Goal: Task Accomplishment & Management: Use online tool/utility

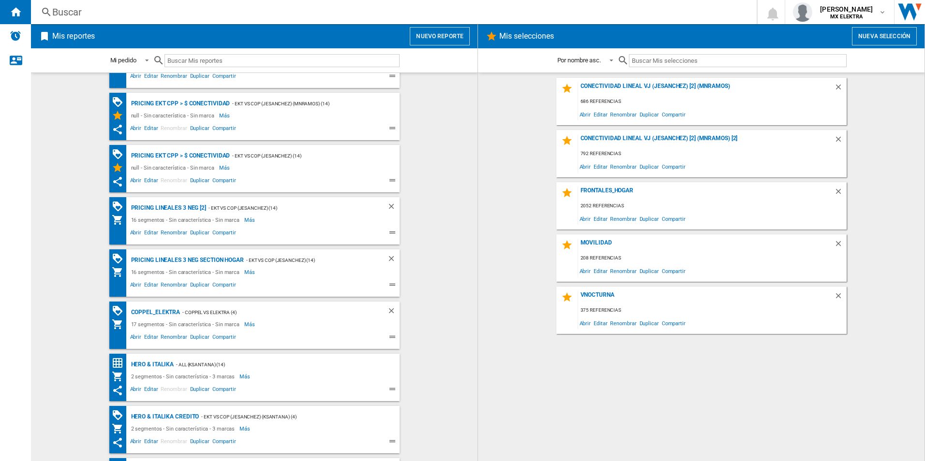
scroll to position [145, 0]
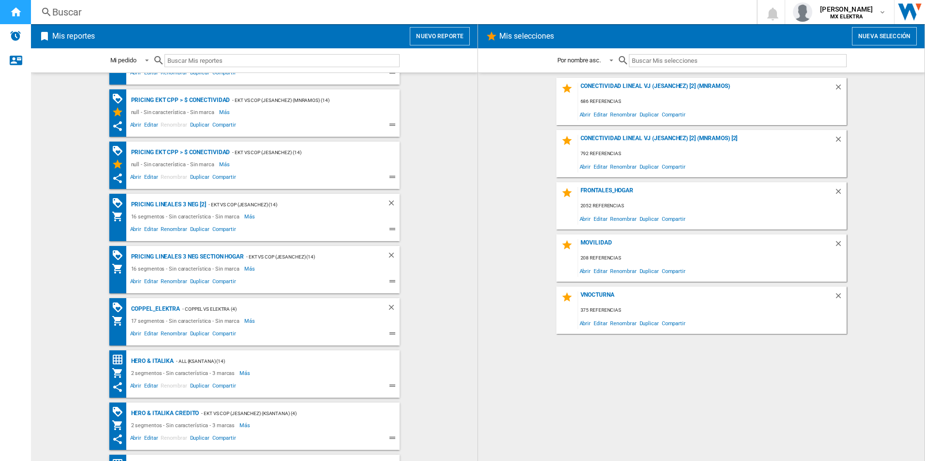
click at [23, 16] on div "Inicio" at bounding box center [15, 12] width 31 height 24
click at [71, 40] on h2 "Mis reportes" at bounding box center [73, 36] width 46 height 18
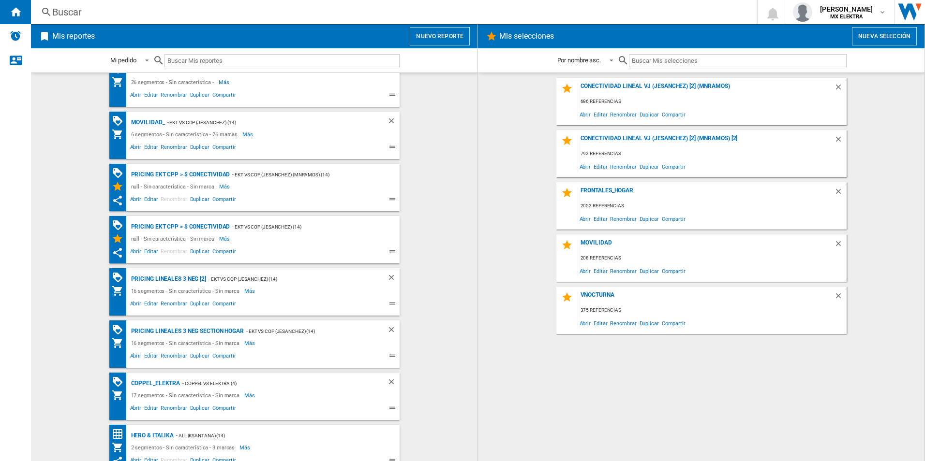
scroll to position [0, 0]
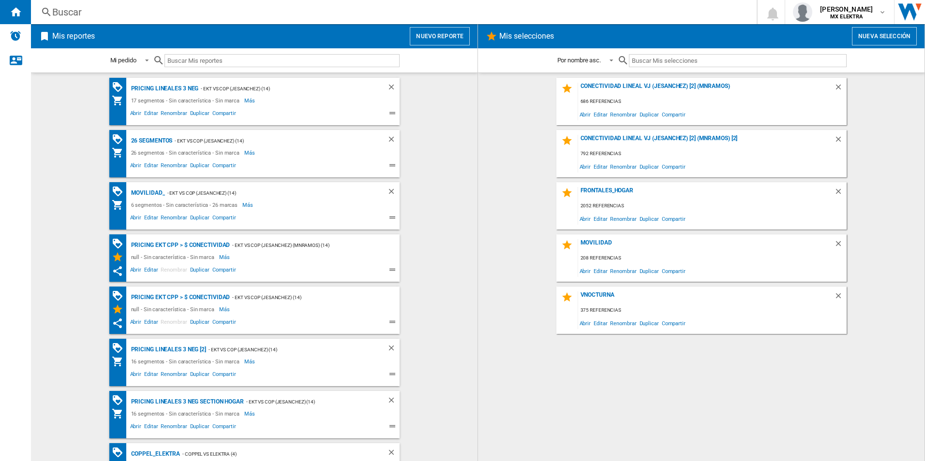
click at [443, 36] on button "Nuevo reporte" at bounding box center [440, 36] width 60 height 18
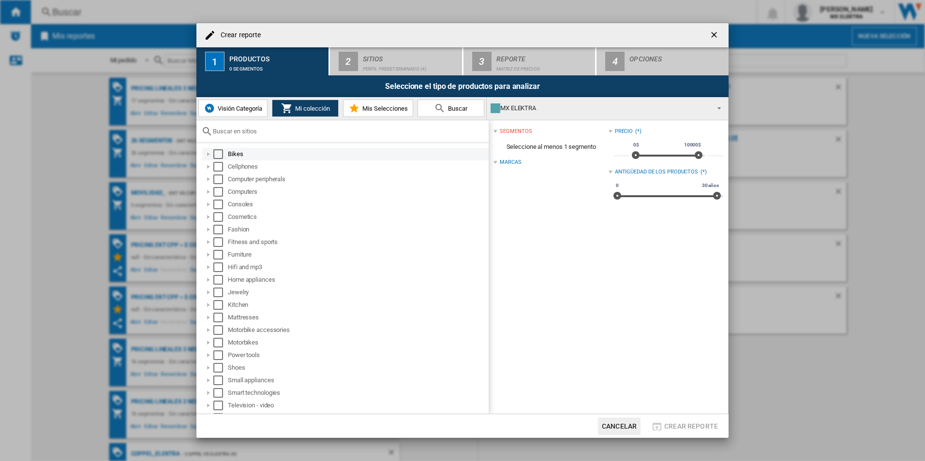
click at [263, 152] on div "Bikes" at bounding box center [357, 154] width 259 height 10
click at [216, 159] on div "Bikes" at bounding box center [345, 154] width 286 height 13
click at [223, 153] on div "Select" at bounding box center [218, 154] width 10 height 10
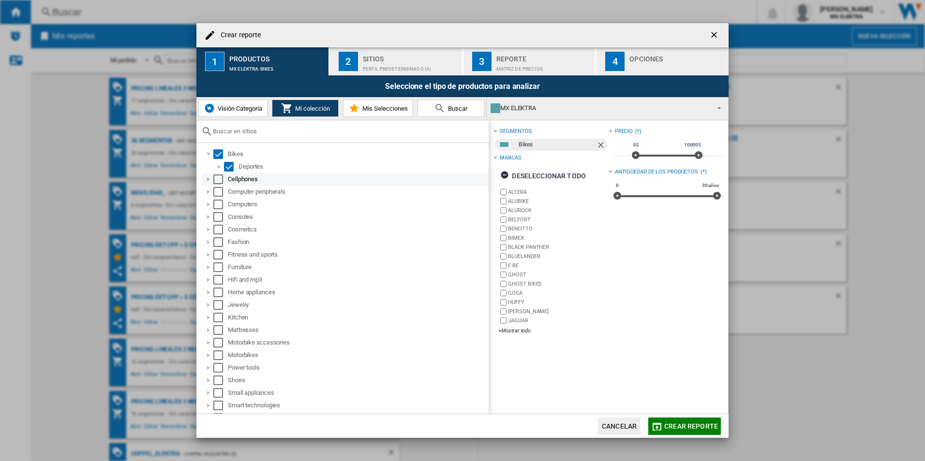
click at [242, 184] on div "Cellphones" at bounding box center [345, 179] width 286 height 13
click at [219, 183] on div "Select" at bounding box center [218, 180] width 10 height 10
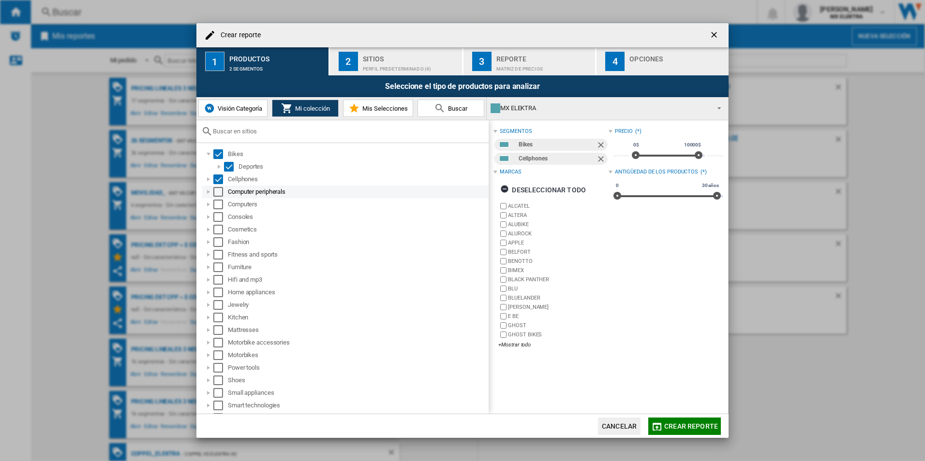
click at [220, 193] on div "Select" at bounding box center [218, 192] width 10 height 10
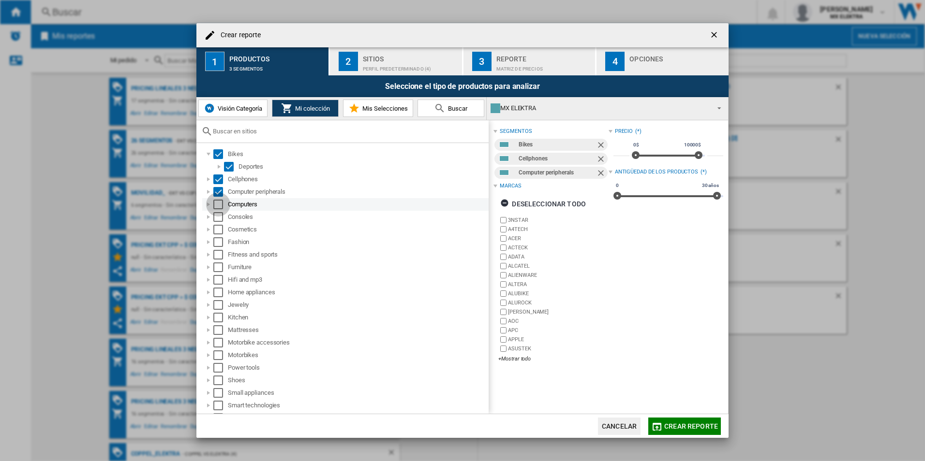
click at [218, 209] on div "Select" at bounding box center [218, 205] width 10 height 10
click at [223, 214] on md-checkbox "Select" at bounding box center [220, 217] width 15 height 10
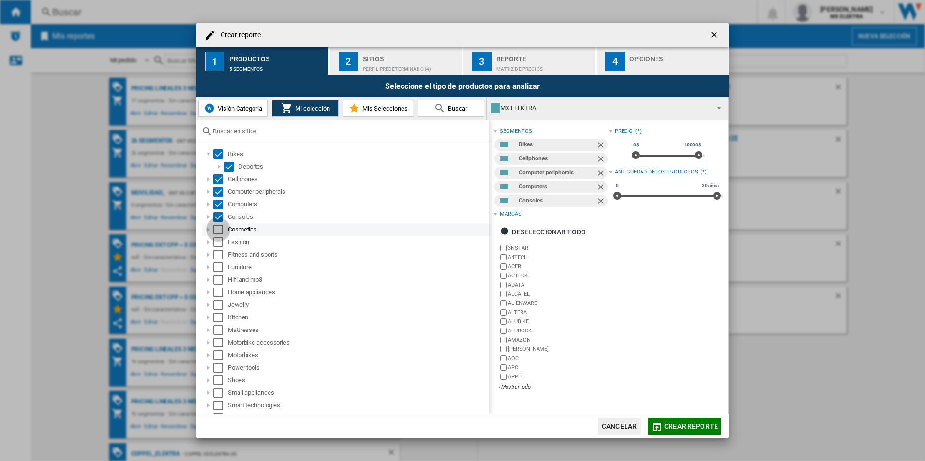
click at [219, 234] on div "Select" at bounding box center [218, 230] width 10 height 10
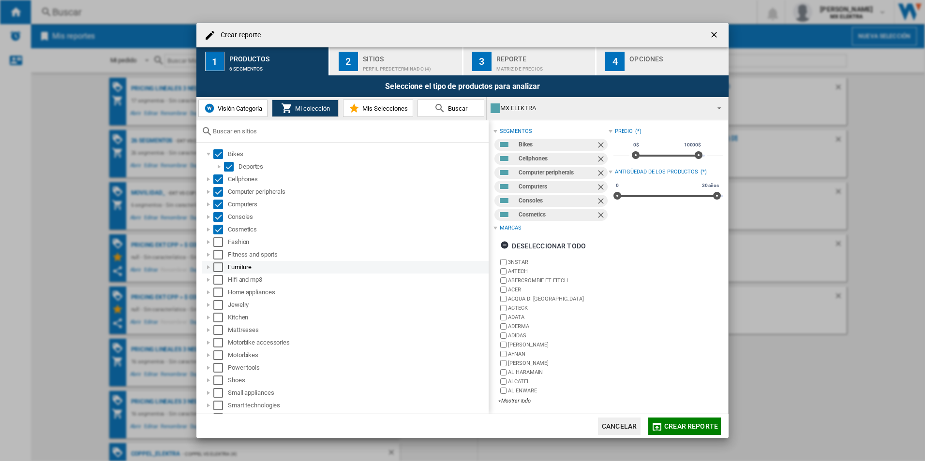
click at [216, 262] on div "Furniture" at bounding box center [345, 267] width 286 height 13
click at [221, 245] on div "Select" at bounding box center [218, 243] width 10 height 10
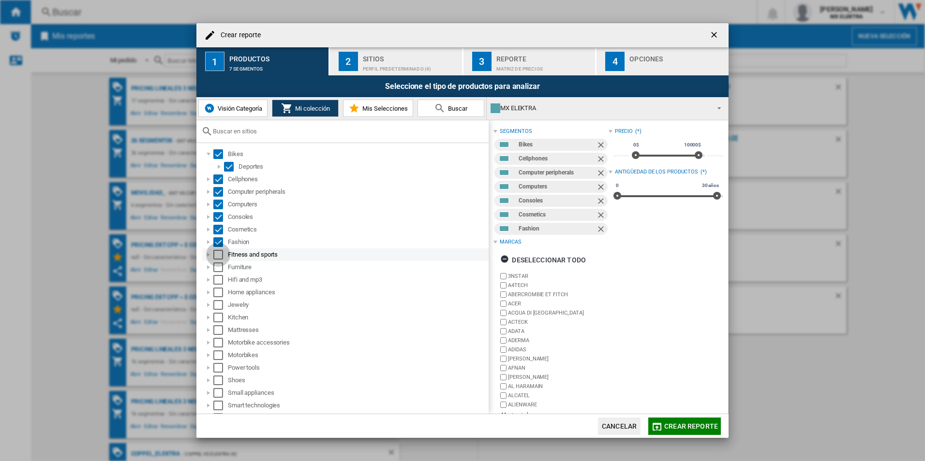
click at [218, 257] on div "Select" at bounding box center [218, 255] width 10 height 10
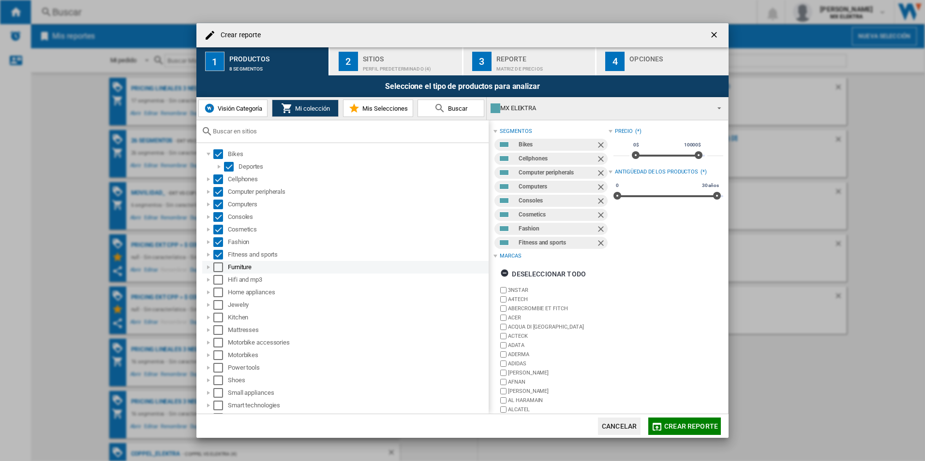
click at [220, 269] on div "Select" at bounding box center [218, 268] width 10 height 10
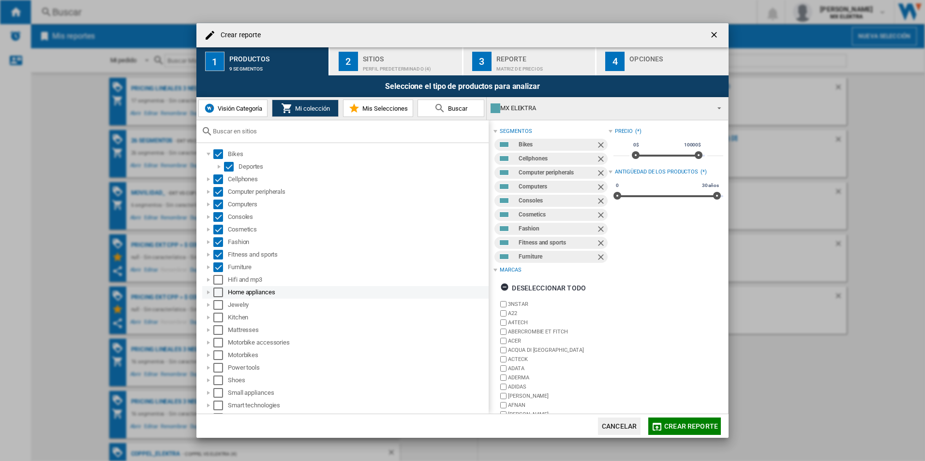
click at [218, 287] on div "Home appliances" at bounding box center [345, 292] width 286 height 13
click at [221, 282] on div "Select" at bounding box center [218, 280] width 10 height 10
click at [220, 295] on div "Select" at bounding box center [218, 293] width 10 height 10
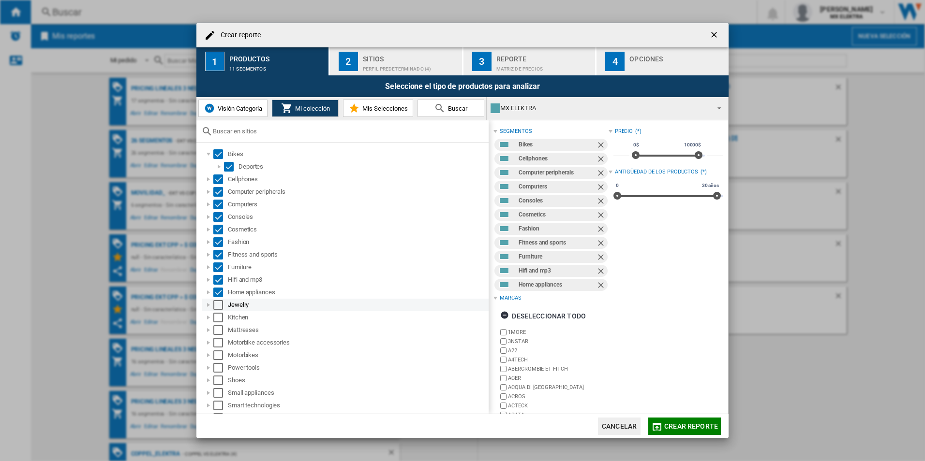
click at [218, 303] on div "Select" at bounding box center [218, 305] width 10 height 10
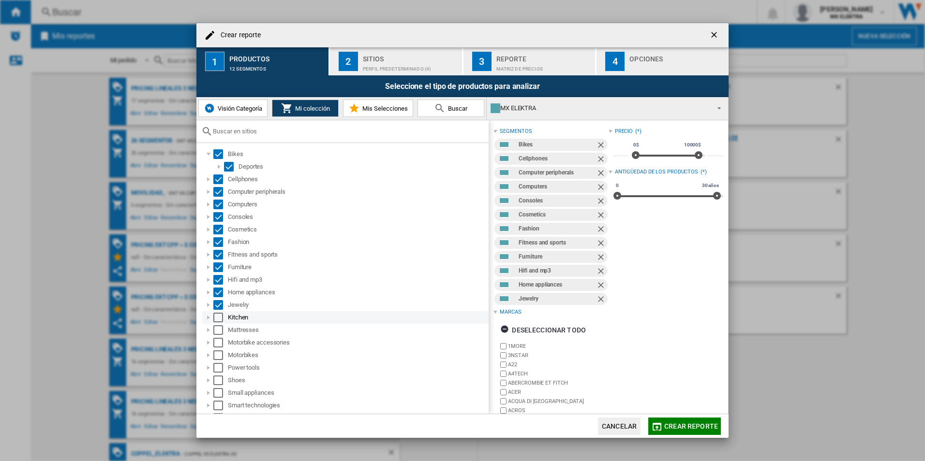
click at [213, 313] on div at bounding box center [209, 318] width 10 height 10
click at [218, 329] on div at bounding box center [219, 331] width 10 height 10
drag, startPoint x: 205, startPoint y: 320, endPoint x: 213, endPoint y: 321, distance: 7.8
click at [206, 320] on div at bounding box center [209, 318] width 10 height 10
click at [216, 319] on div "Select" at bounding box center [218, 318] width 10 height 10
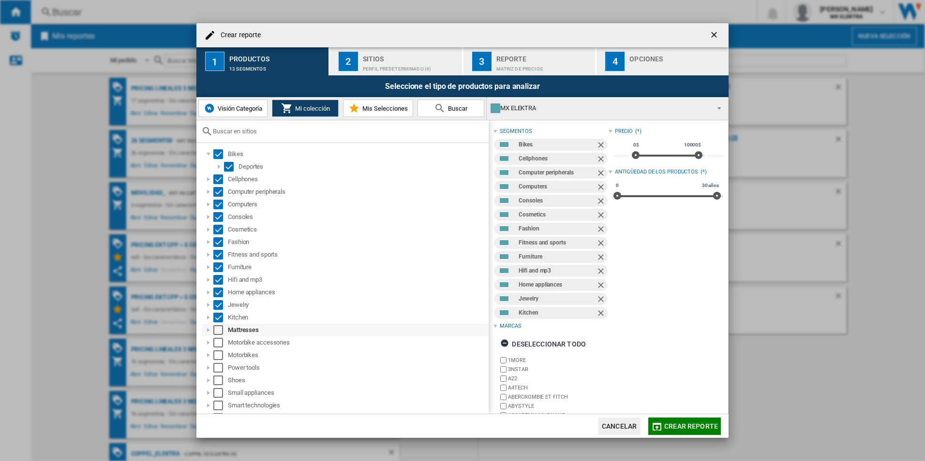
click at [221, 330] on div "Select" at bounding box center [218, 331] width 10 height 10
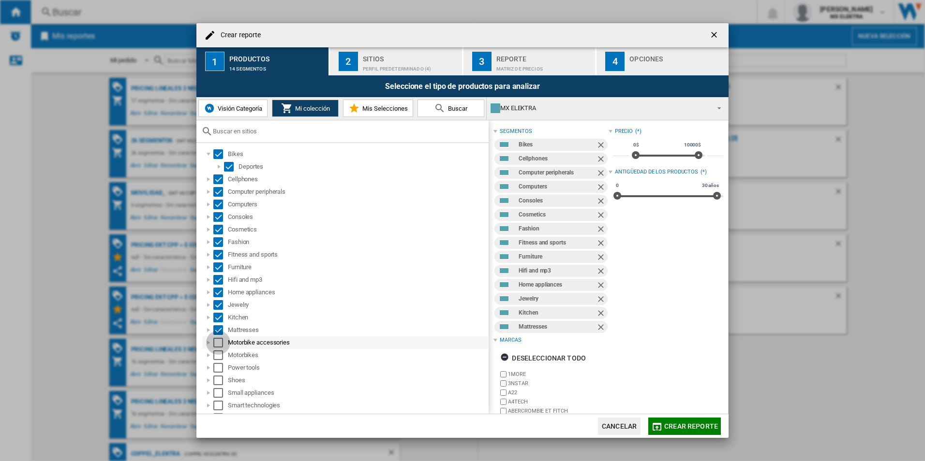
click at [214, 345] on div "Select" at bounding box center [218, 343] width 10 height 10
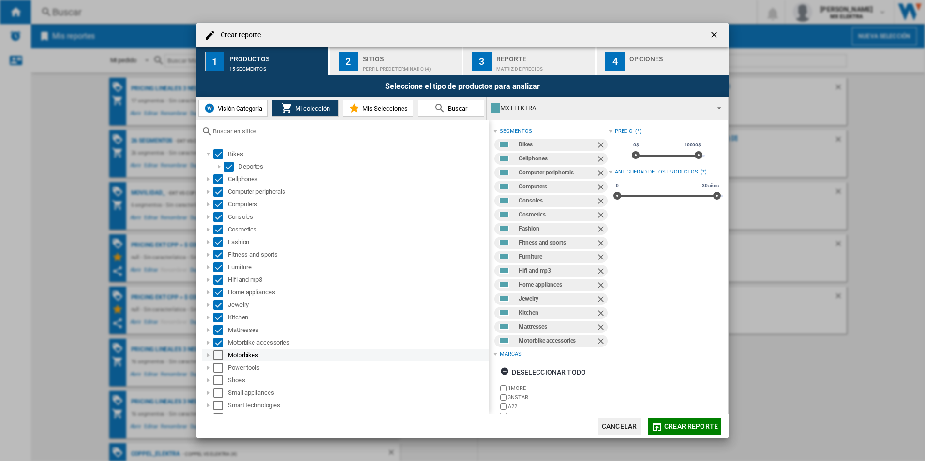
click at [218, 348] on div "Select" at bounding box center [218, 356] width 10 height 10
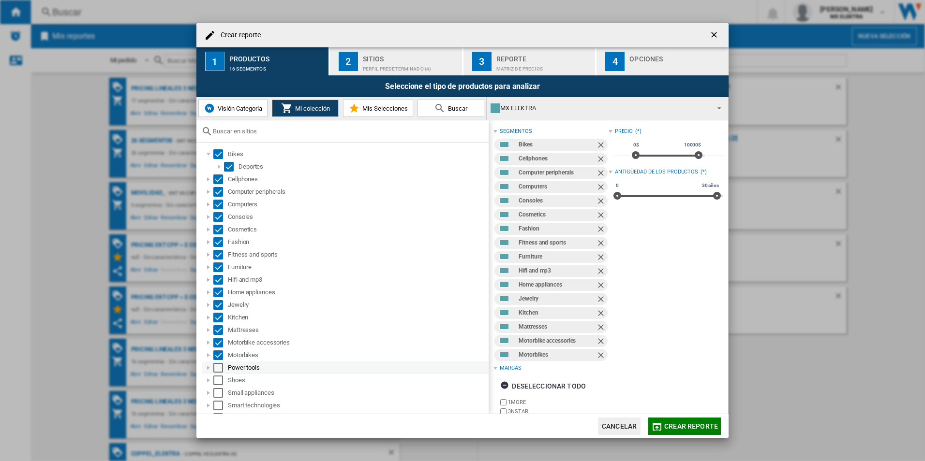
click at [221, 348] on div "Select" at bounding box center [218, 368] width 10 height 10
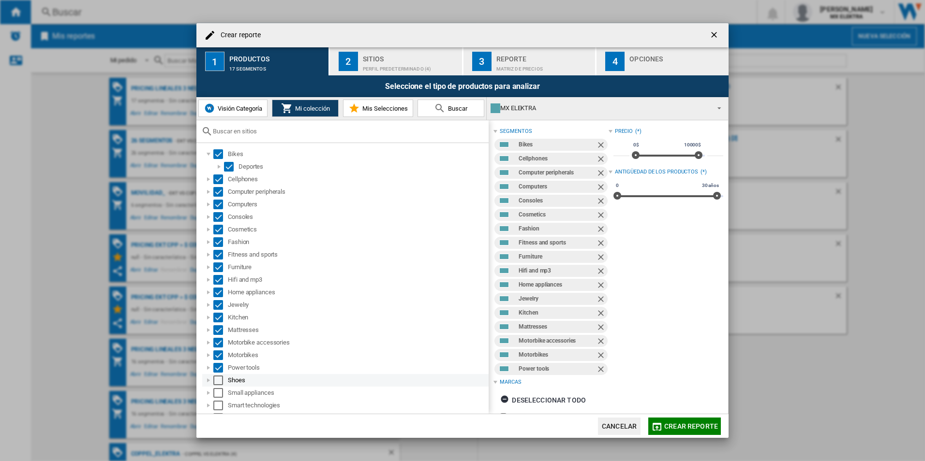
click at [222, 348] on div "Select" at bounding box center [218, 381] width 10 height 10
click at [217, 348] on div "Select" at bounding box center [218, 393] width 10 height 10
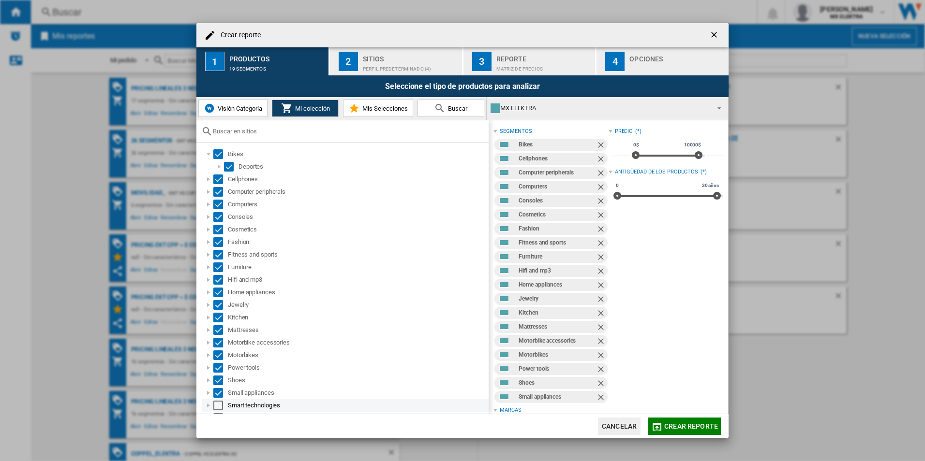
click at [217, 348] on div "Select" at bounding box center [218, 406] width 10 height 10
click at [402, 59] on div "Sitios" at bounding box center [410, 56] width 95 height 10
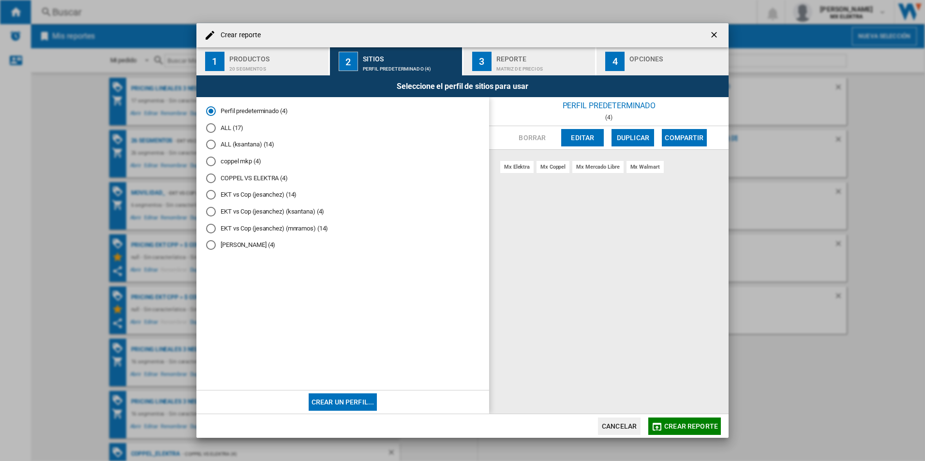
click at [337, 348] on button "Crear un perfil..." at bounding box center [343, 402] width 69 height 17
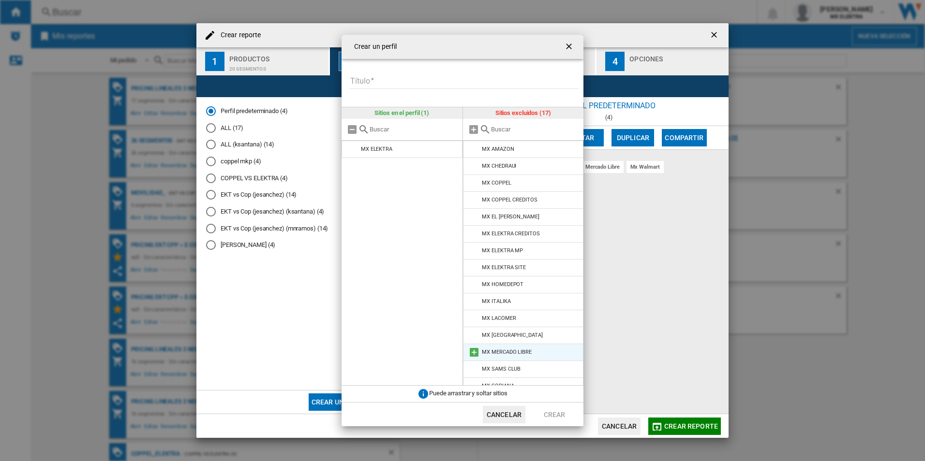
click at [477, 348] on md-icon at bounding box center [474, 353] width 12 height 12
click at [381, 78] on input "Título" at bounding box center [464, 81] width 229 height 15
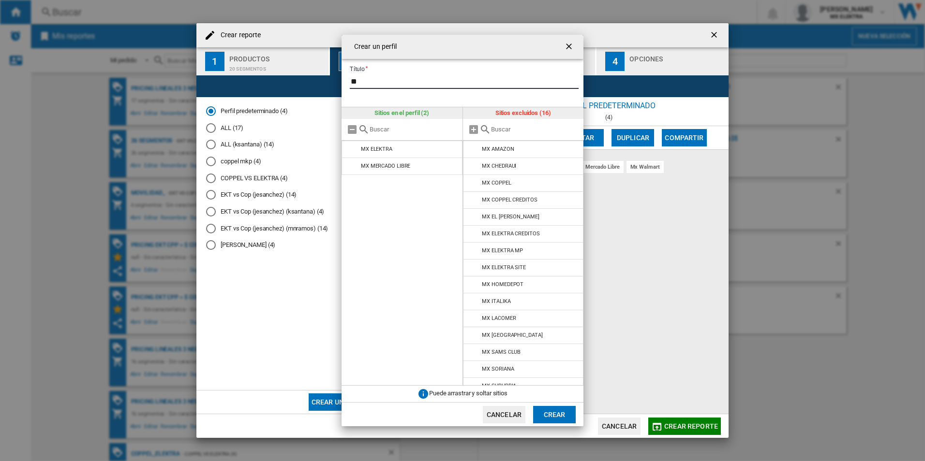
type input "*"
click at [402, 80] on input "**********" at bounding box center [464, 81] width 229 height 15
click at [452, 80] on input "**********" at bounding box center [464, 81] width 229 height 15
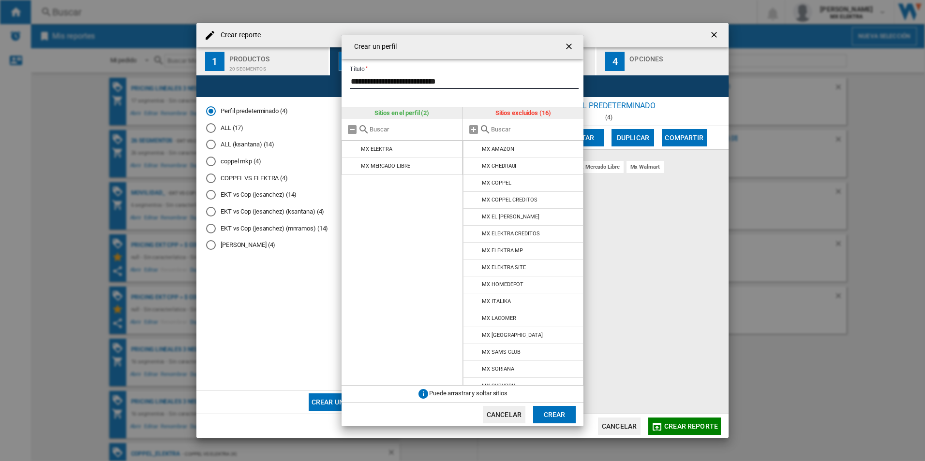
click at [452, 80] on input "**********" at bounding box center [464, 81] width 229 height 15
type input "**********"
click at [554, 348] on button "Crear" at bounding box center [554, 414] width 43 height 17
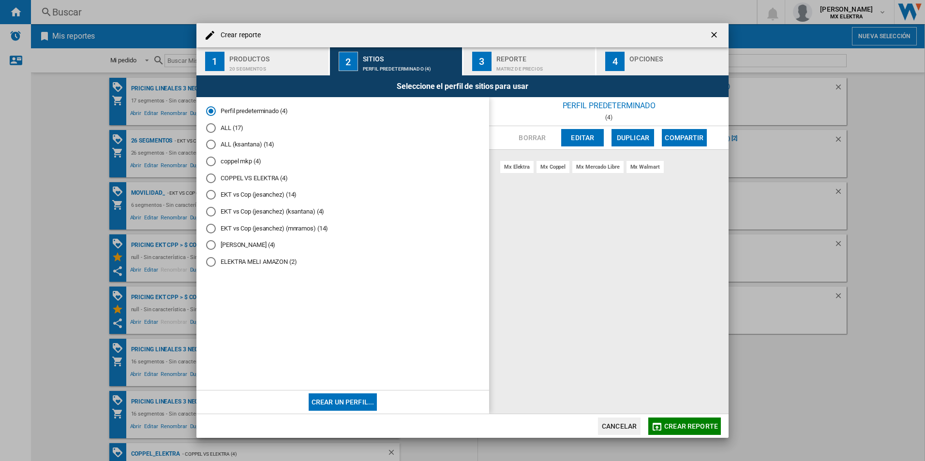
click at [493, 52] on button "3 Reporte Matriz de precios" at bounding box center [529, 61] width 133 height 28
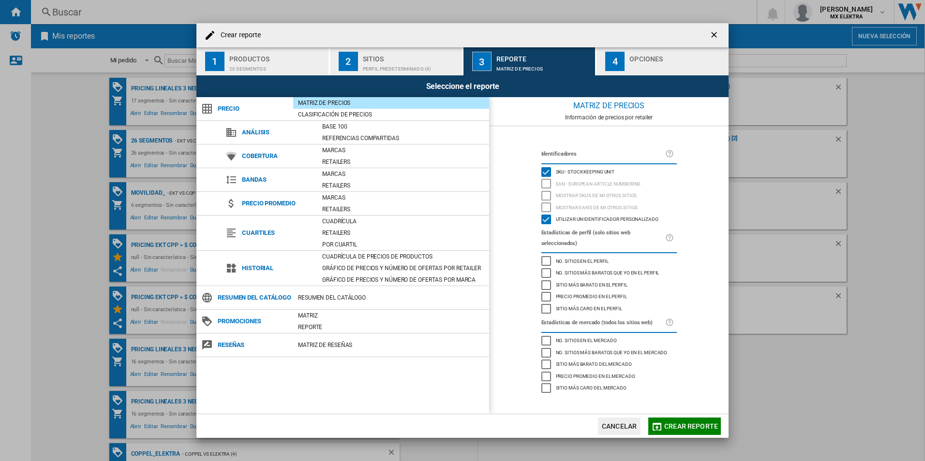
click at [655, 65] on div "button" at bounding box center [676, 66] width 95 height 10
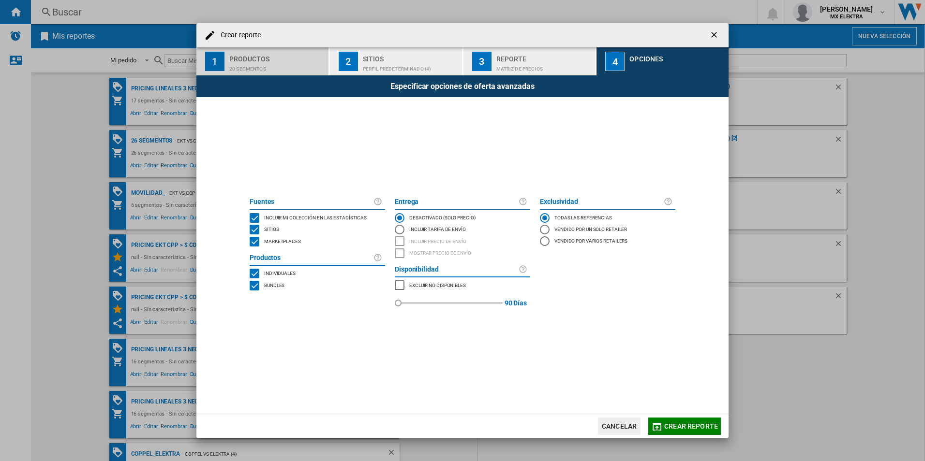
click at [254, 64] on div "20 segmentos" at bounding box center [276, 66] width 95 height 10
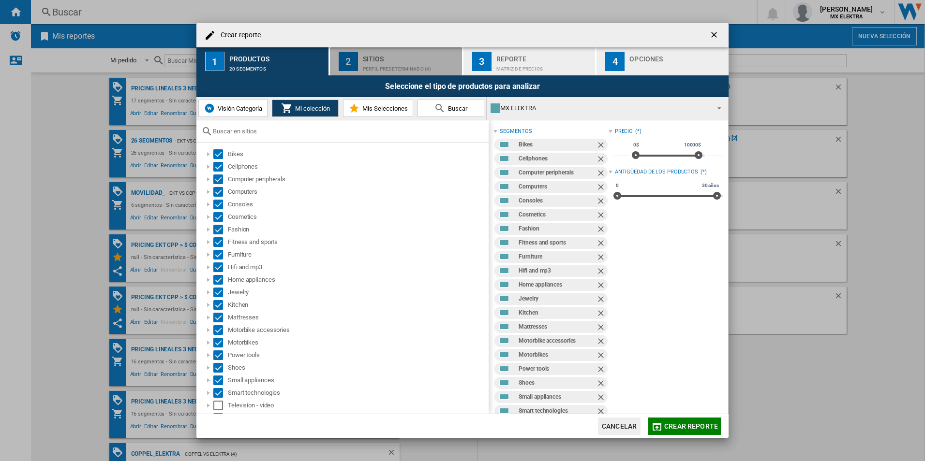
click at [364, 52] on div "Sitios" at bounding box center [410, 56] width 95 height 10
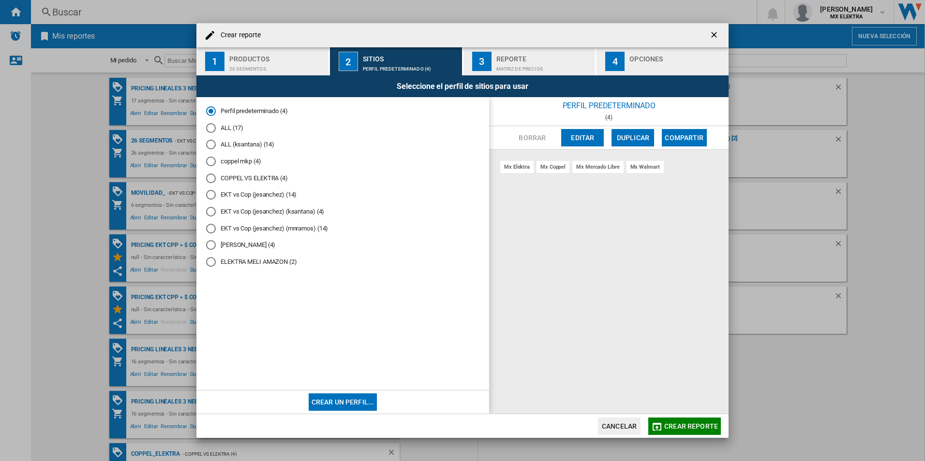
click at [529, 57] on div "Reporte" at bounding box center [543, 56] width 95 height 10
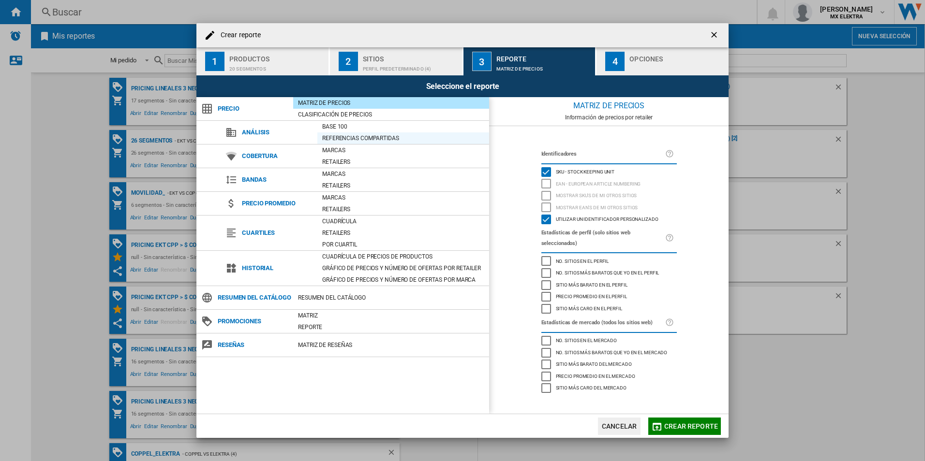
click at [353, 141] on div "Referencias compartidas" at bounding box center [403, 139] width 172 height 10
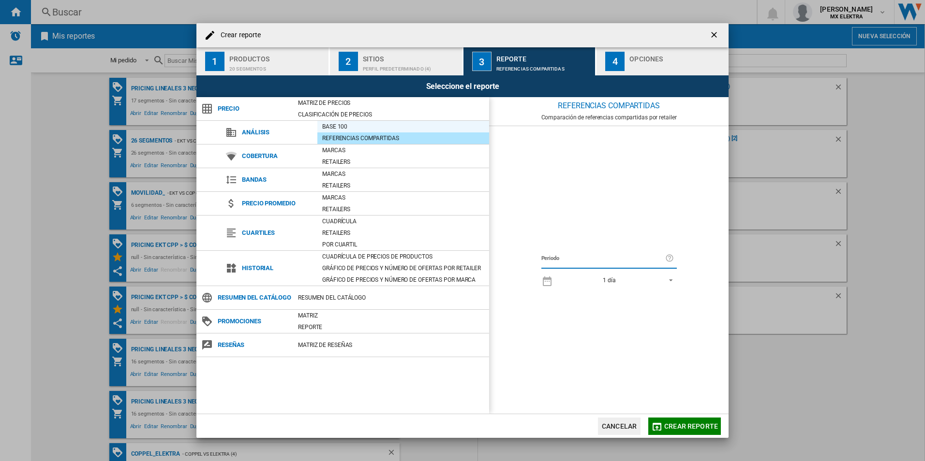
click at [345, 128] on div "Base 100" at bounding box center [403, 127] width 172 height 10
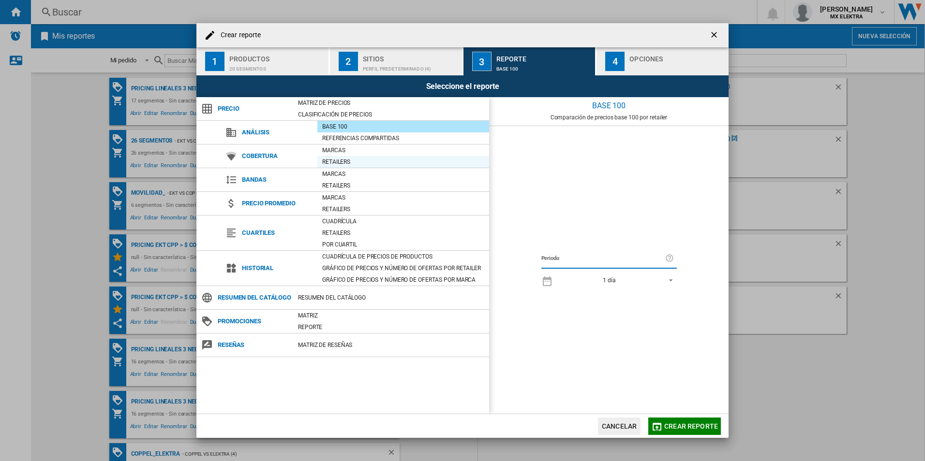
click at [338, 156] on div "Retailers" at bounding box center [403, 162] width 172 height 12
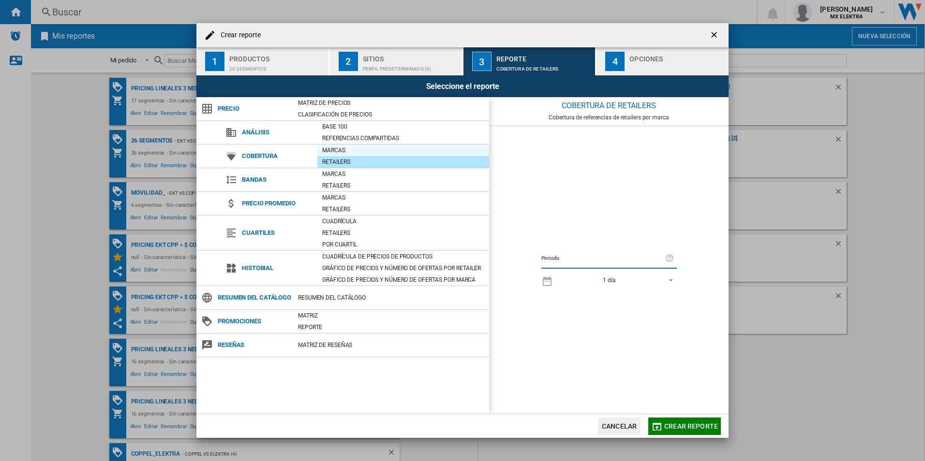
click at [342, 148] on div "Marcas" at bounding box center [403, 151] width 172 height 10
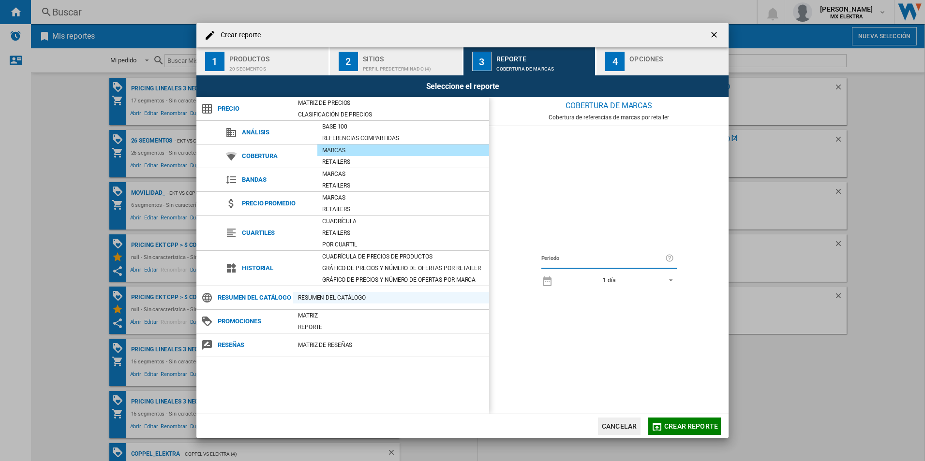
click at [330, 303] on div "Resumen del catálogo" at bounding box center [391, 298] width 196 height 10
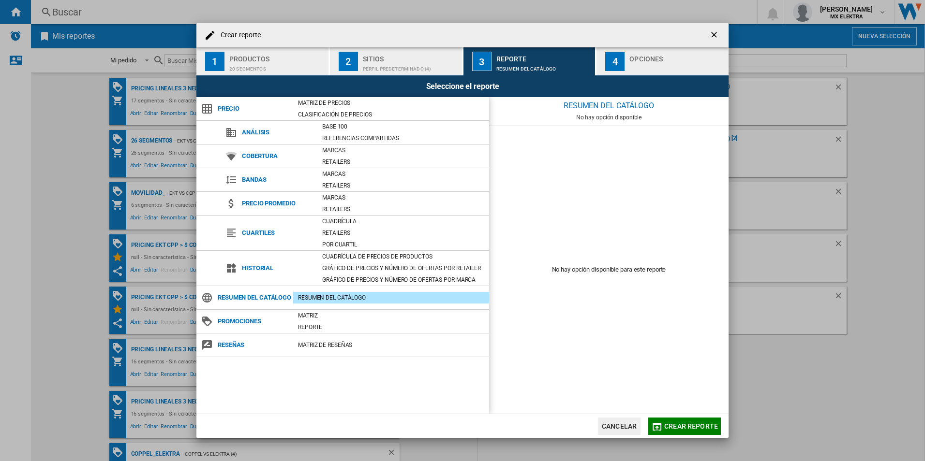
click at [666, 348] on button "Crear reporte" at bounding box center [684, 426] width 73 height 17
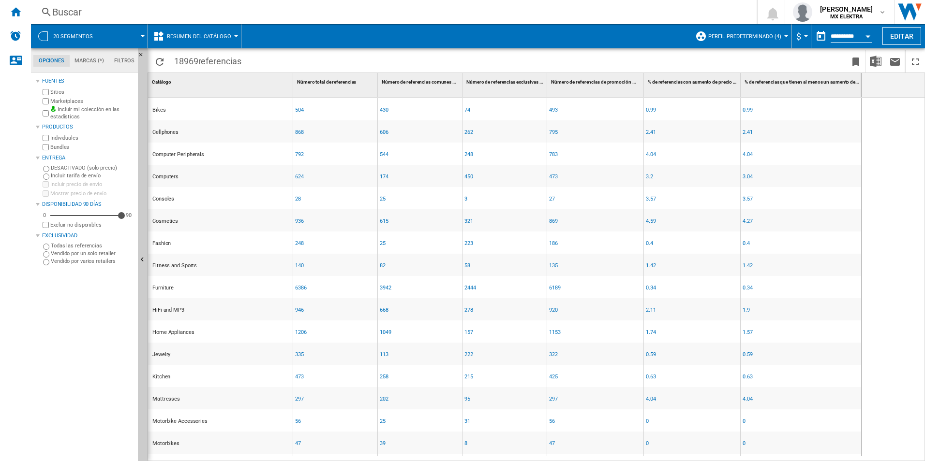
scroll to position [86, 0]
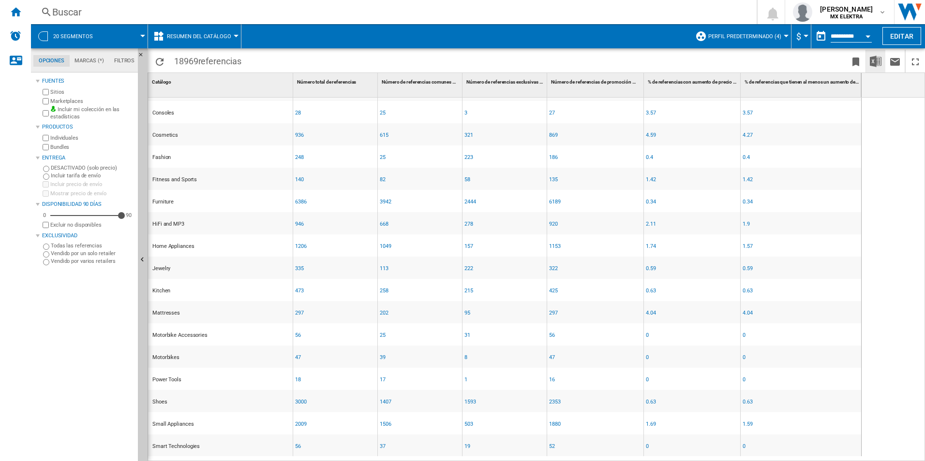
click at [730, 65] on button "Descargar en Excel" at bounding box center [875, 61] width 19 height 23
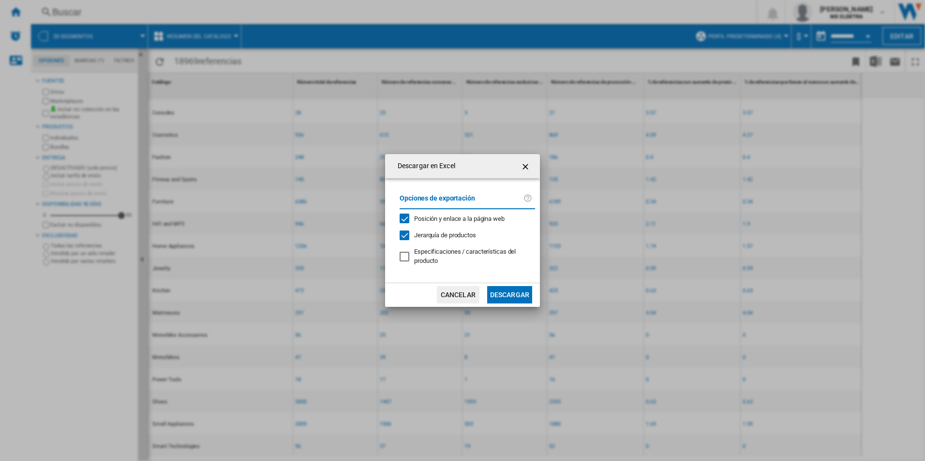
click at [416, 258] on span "Especificaciones / características del producto" at bounding box center [465, 256] width 102 height 16
click at [506, 293] on button "Descargar" at bounding box center [509, 294] width 45 height 17
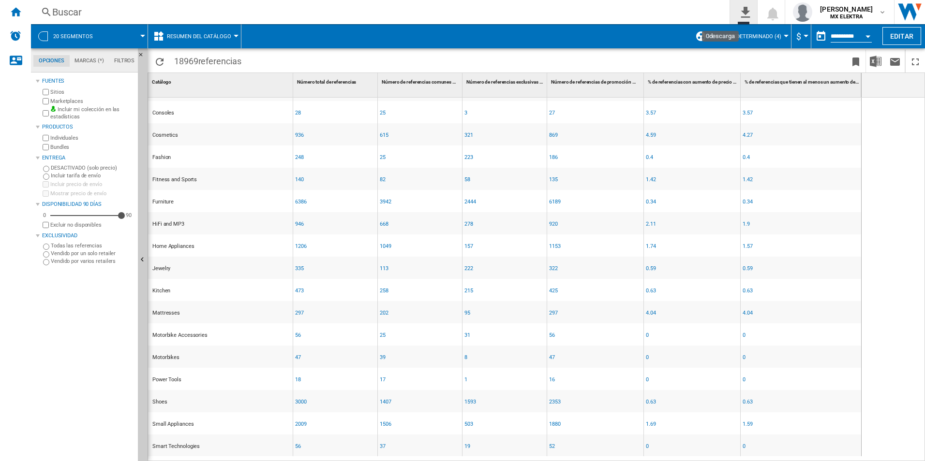
click at [730, 11] on ng-md-icon "0\a descarga" at bounding box center [744, 11] width 12 height 12
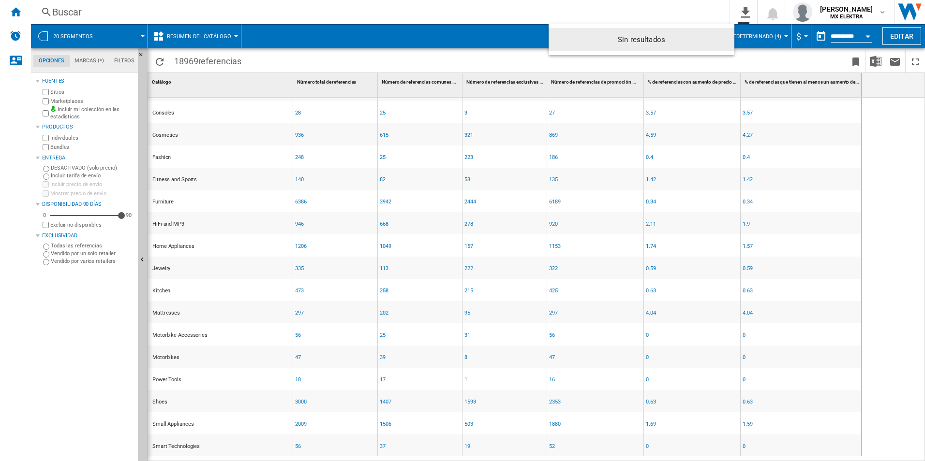
click at [730, 140] on md-backdrop at bounding box center [462, 230] width 925 height 461
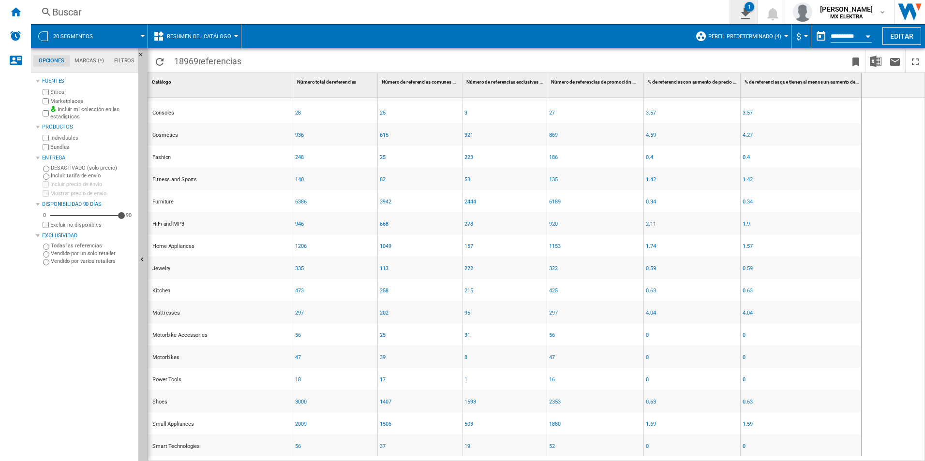
click at [730, 22] on button "1" at bounding box center [743, 12] width 27 height 24
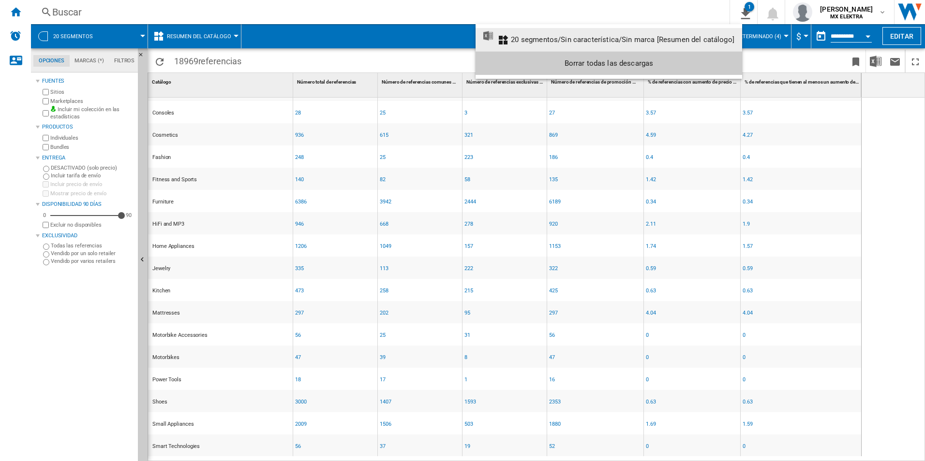
click at [549, 40] on div "20 segmentos/Sin característica/Sin marca [Resumen del catálogo]" at bounding box center [622, 39] width 223 height 9
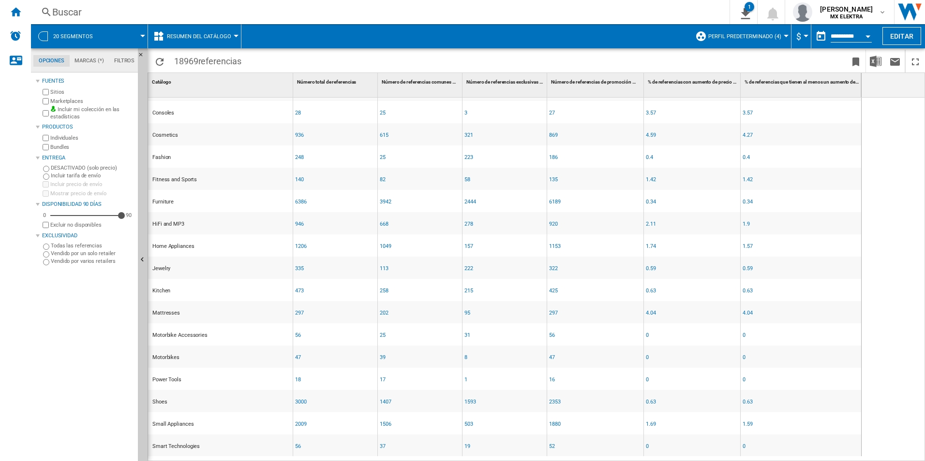
click at [327, 57] on span at bounding box center [396, 61] width 300 height 23
click at [234, 28] on button "Resumen del catálogo" at bounding box center [201, 36] width 69 height 24
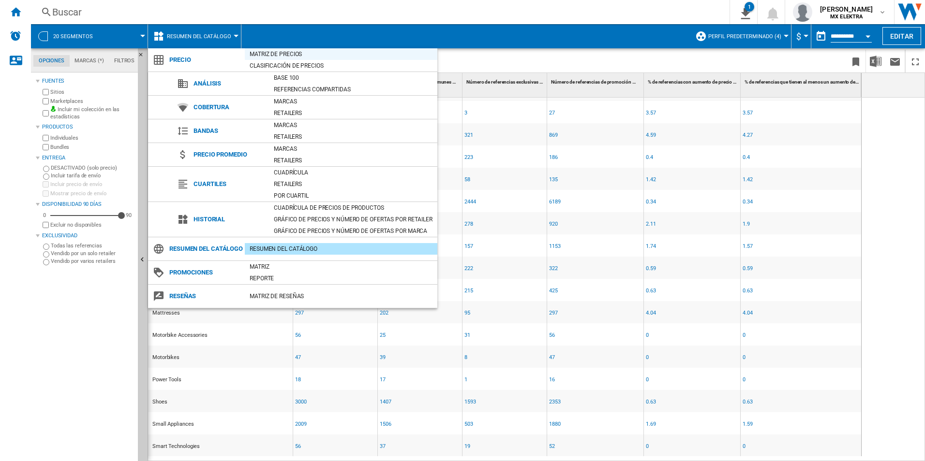
click at [285, 54] on div "Matriz de precios" at bounding box center [341, 54] width 193 height 10
